Goal: Task Accomplishment & Management: Use online tool/utility

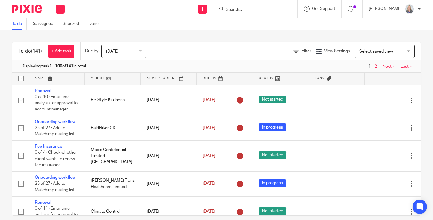
click at [258, 10] on input "Search" at bounding box center [252, 9] width 54 height 5
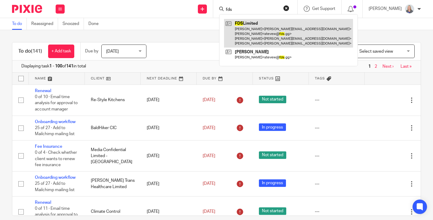
type input "fds"
click at [263, 35] on link at bounding box center [288, 33] width 129 height 29
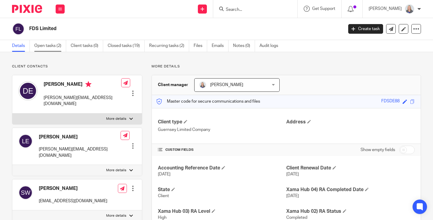
click at [52, 49] on link "Open tasks (2)" at bounding box center [50, 46] width 32 height 12
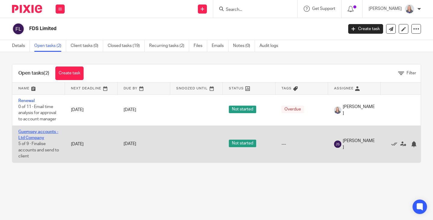
click at [28, 131] on link "Guernsey accounts - Ltd Company" at bounding box center [38, 135] width 40 height 10
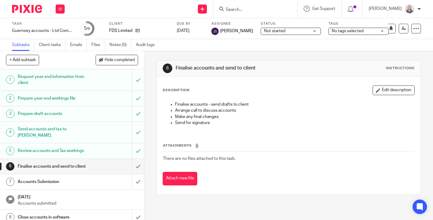
click at [100, 146] on div "Review accounts and Tax workings" at bounding box center [72, 150] width 108 height 9
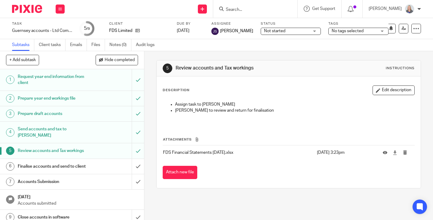
click at [383, 152] on td at bounding box center [396, 152] width 38 height 14
click at [393, 153] on icon at bounding box center [395, 152] width 5 height 5
click at [248, 10] on input "Search" at bounding box center [252, 9] width 54 height 5
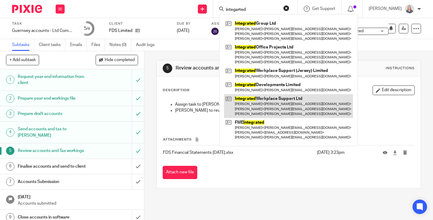
type input "integarted"
click at [279, 105] on link at bounding box center [288, 106] width 129 height 24
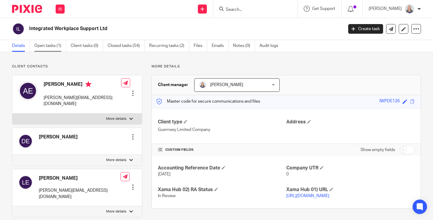
click at [60, 47] on link "Open tasks (1)" at bounding box center [50, 46] width 32 height 12
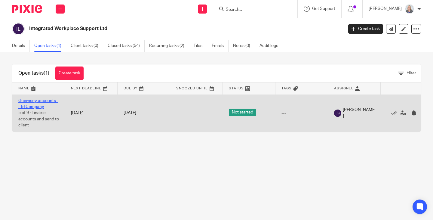
click at [36, 104] on link "Guernsey accounts - Ltd Company" at bounding box center [38, 104] width 40 height 10
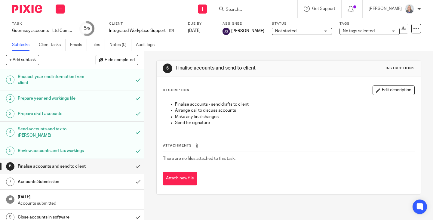
click at [57, 146] on h1 "Review accounts and Tax workings" at bounding box center [54, 150] width 72 height 9
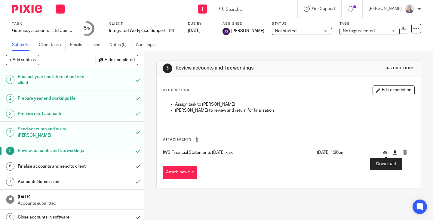
click at [393, 153] on icon at bounding box center [395, 152] width 5 height 5
